Goal: Find specific page/section: Find specific page/section

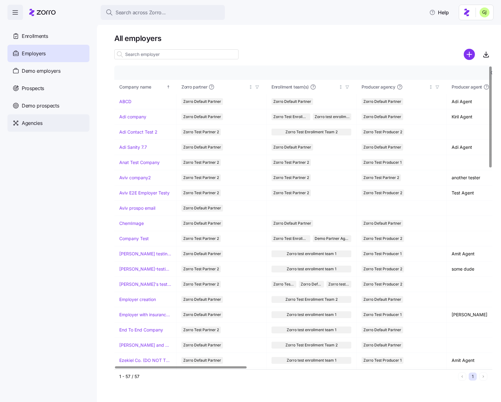
click at [40, 125] on span "Agencies" at bounding box center [32, 123] width 21 height 8
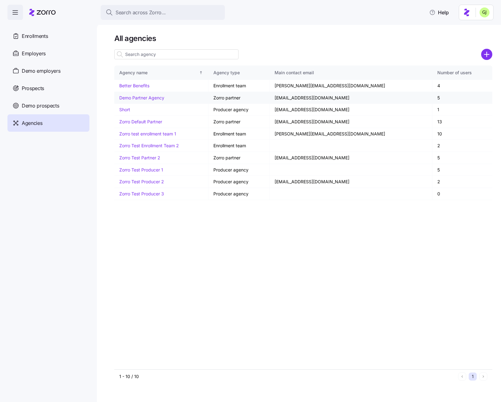
click at [150, 97] on link "Demo Partner Agency" at bounding box center [141, 97] width 45 height 5
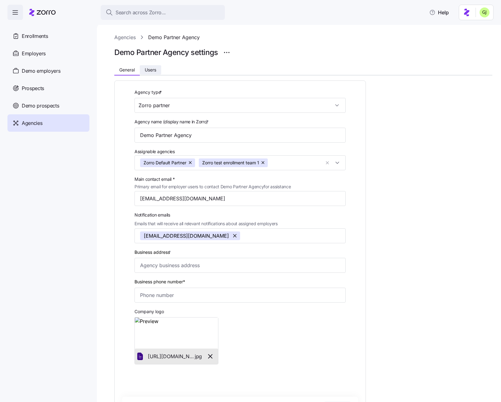
click at [149, 68] on span "Users" at bounding box center [151, 70] width 12 height 4
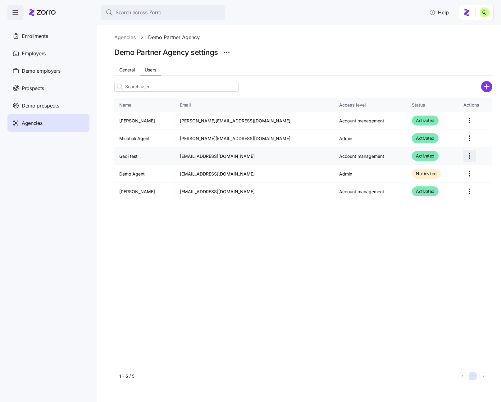
click at [465, 156] on html "Search across Zorro... Help Enrollments Employers Demo employers Prospects Demo…" at bounding box center [250, 199] width 501 height 398
click at [447, 168] on div "Edit" at bounding box center [437, 171] width 57 height 10
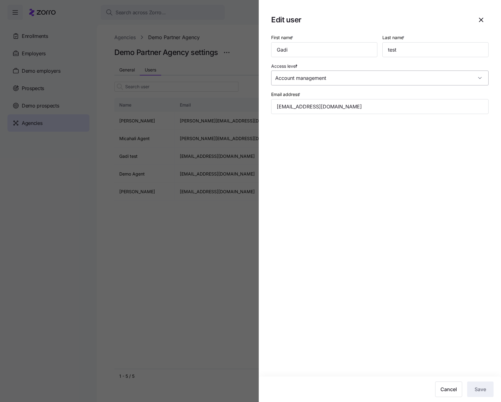
click at [339, 74] on input "Account management" at bounding box center [380, 78] width 218 height 15
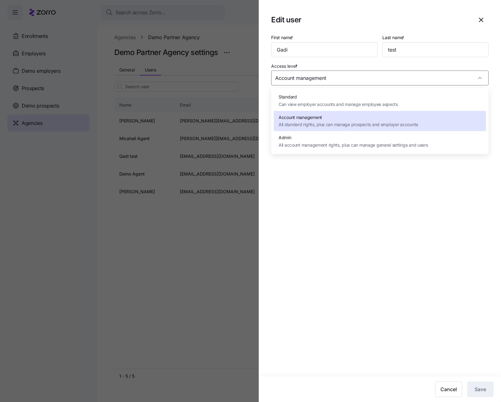
click at [481, 20] on icon "button" at bounding box center [482, 20] width 4 height 4
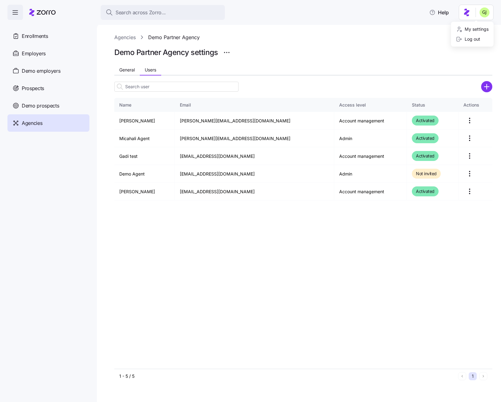
click at [492, 13] on html "Search across Zorro... Help Enrollments Employers Demo employers Prospects Demo…" at bounding box center [250, 199] width 501 height 398
click at [476, 40] on div "Log out" at bounding box center [468, 39] width 24 height 7
